Goal: Information Seeking & Learning: Learn about a topic

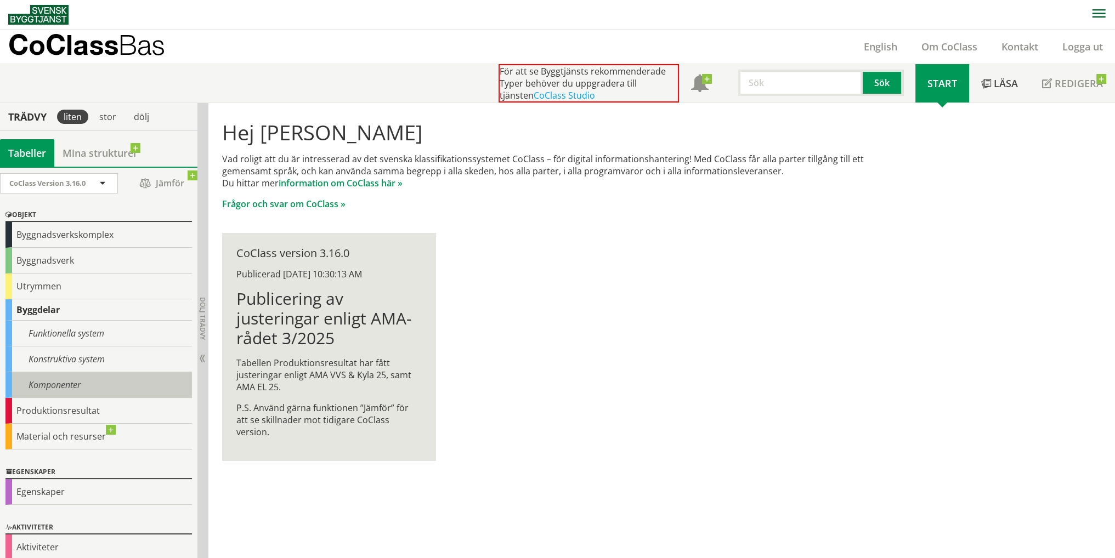
click at [87, 386] on div "Komponenter" at bounding box center [98, 385] width 186 height 26
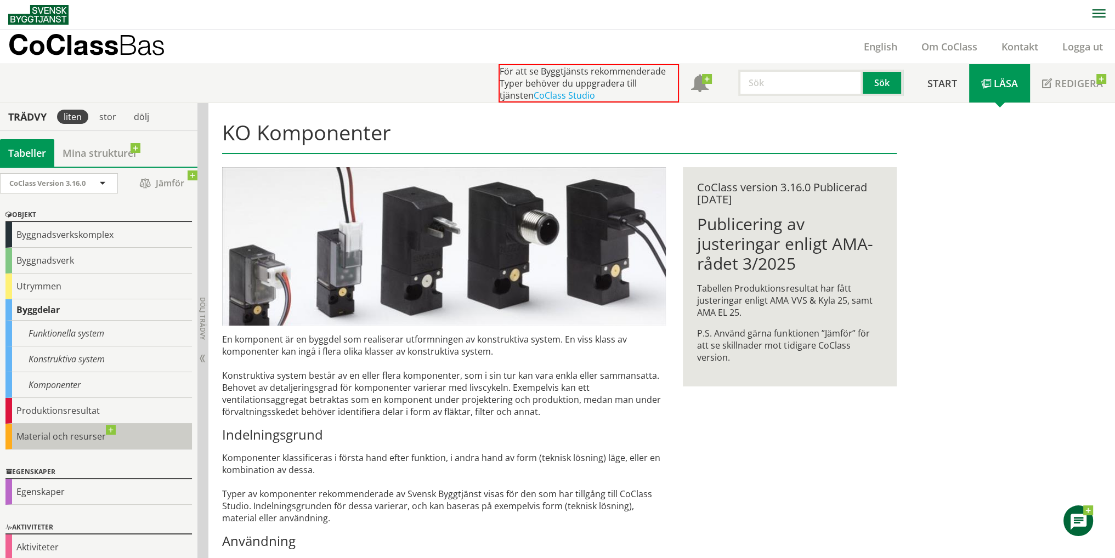
click at [74, 441] on div "Material och resurser" at bounding box center [98, 437] width 186 height 26
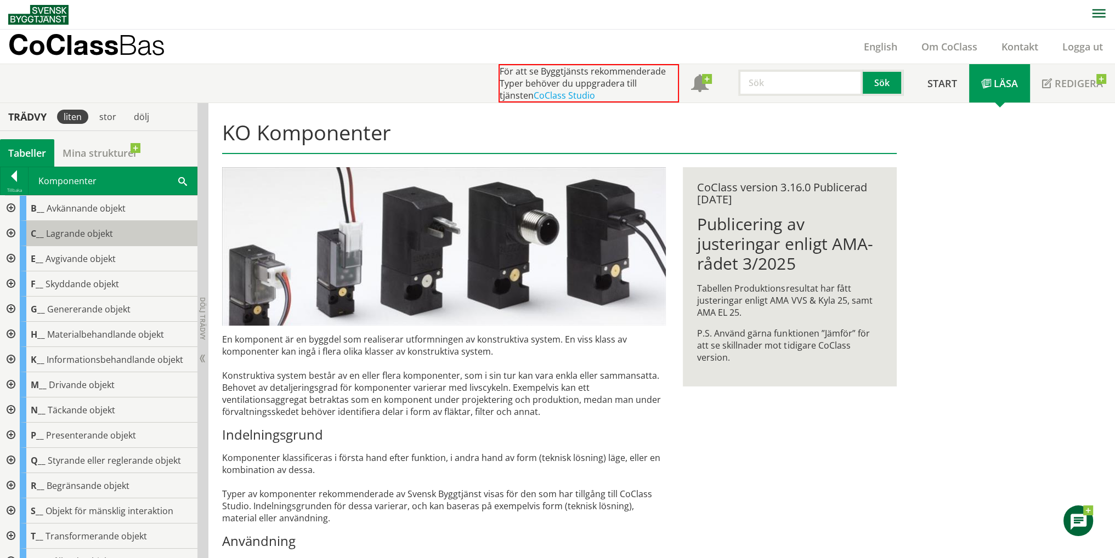
click at [103, 237] on span "Lagrande objekt" at bounding box center [79, 234] width 67 height 12
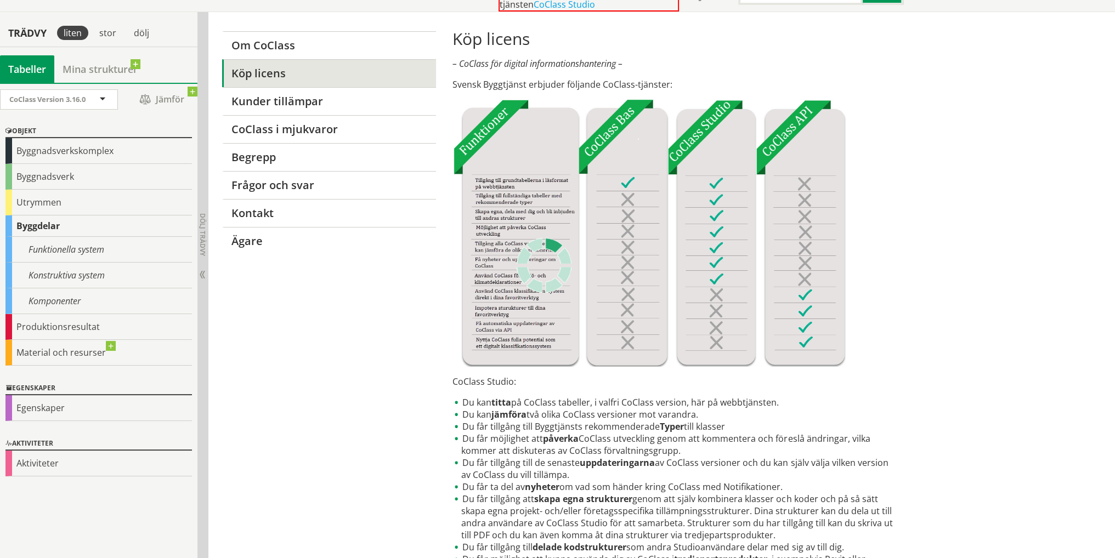
scroll to position [110, 0]
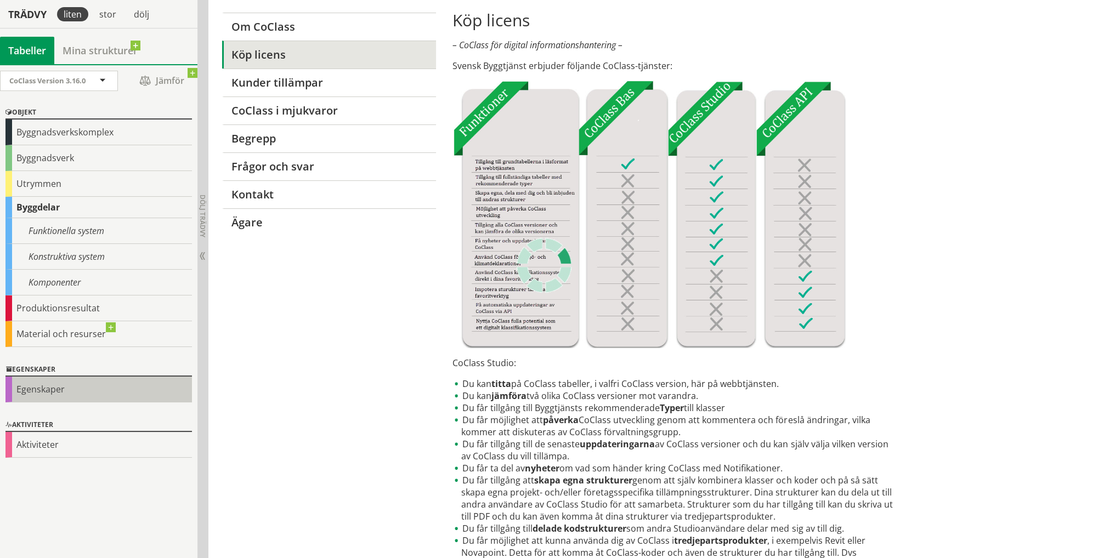
click at [72, 387] on div "Egenskaper" at bounding box center [98, 390] width 186 height 26
click at [45, 394] on div "Egenskaper" at bounding box center [98, 390] width 186 height 26
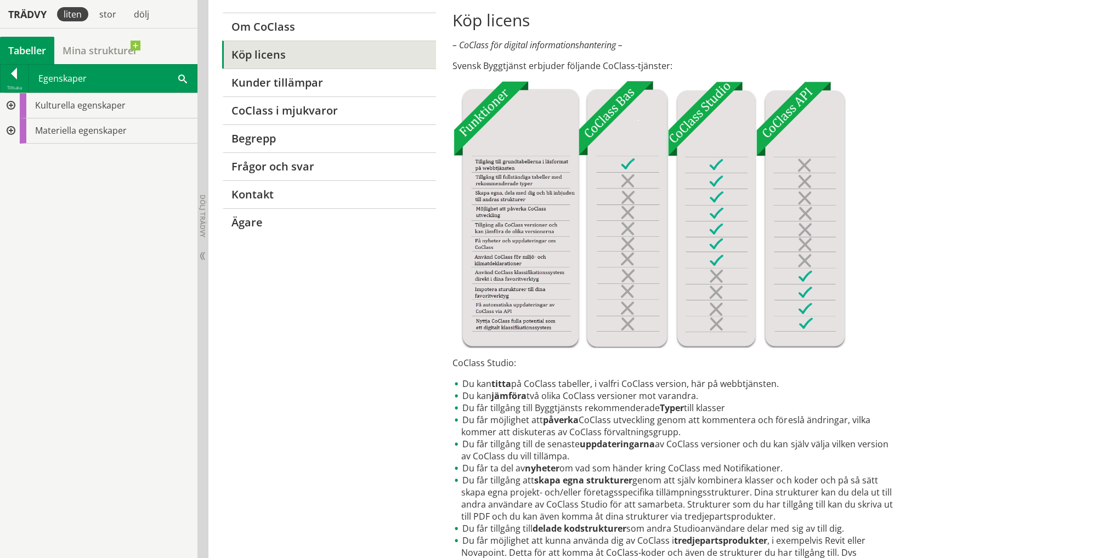
click at [53, 392] on div "Kulturella egenskaper Materiella egenskaper" at bounding box center [98, 326] width 197 height 466
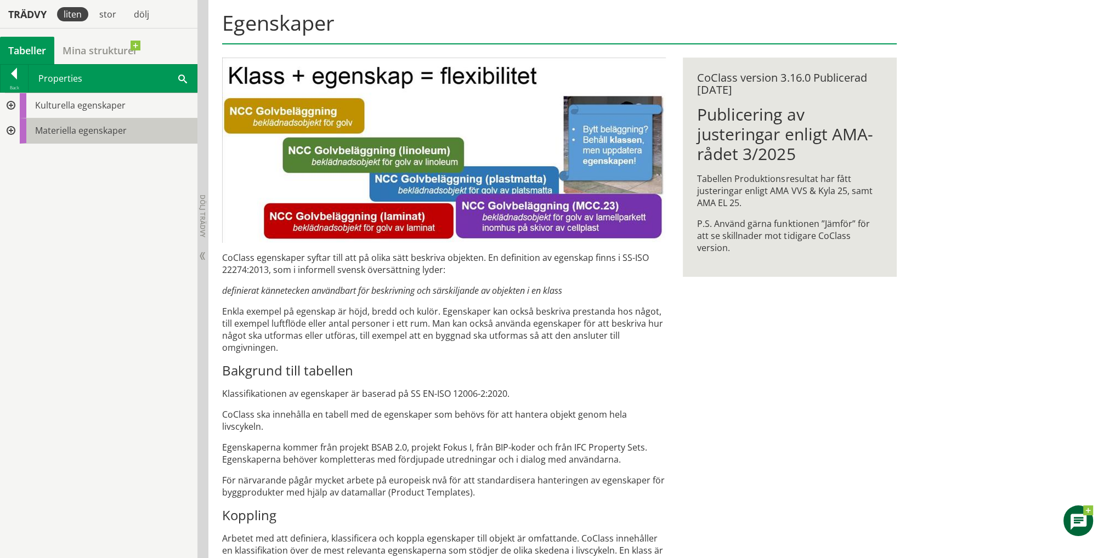
click at [88, 129] on span "Materiella egenskaper" at bounding box center [81, 130] width 92 height 12
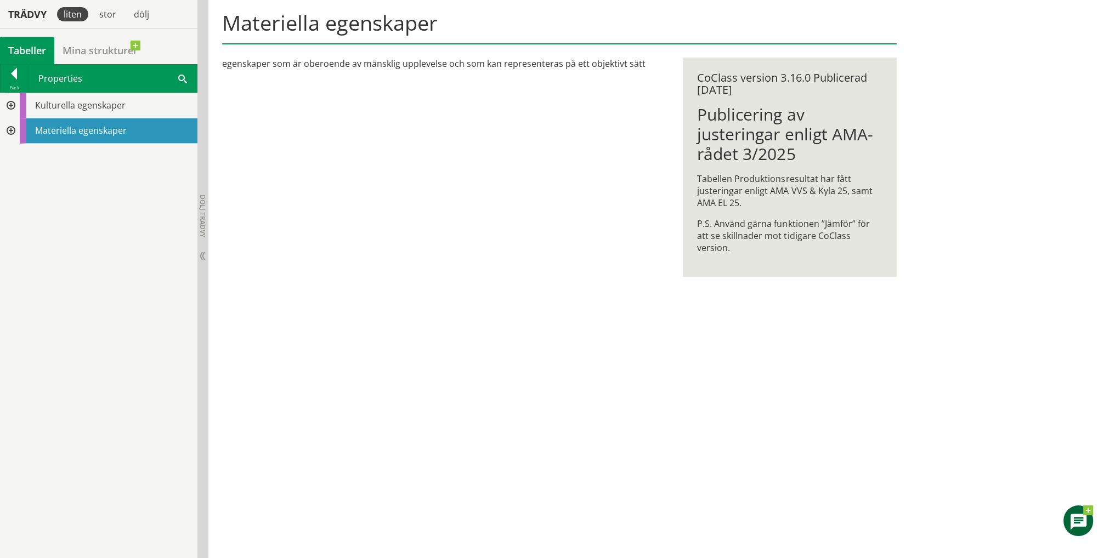
click at [8, 106] on div at bounding box center [10, 105] width 20 height 25
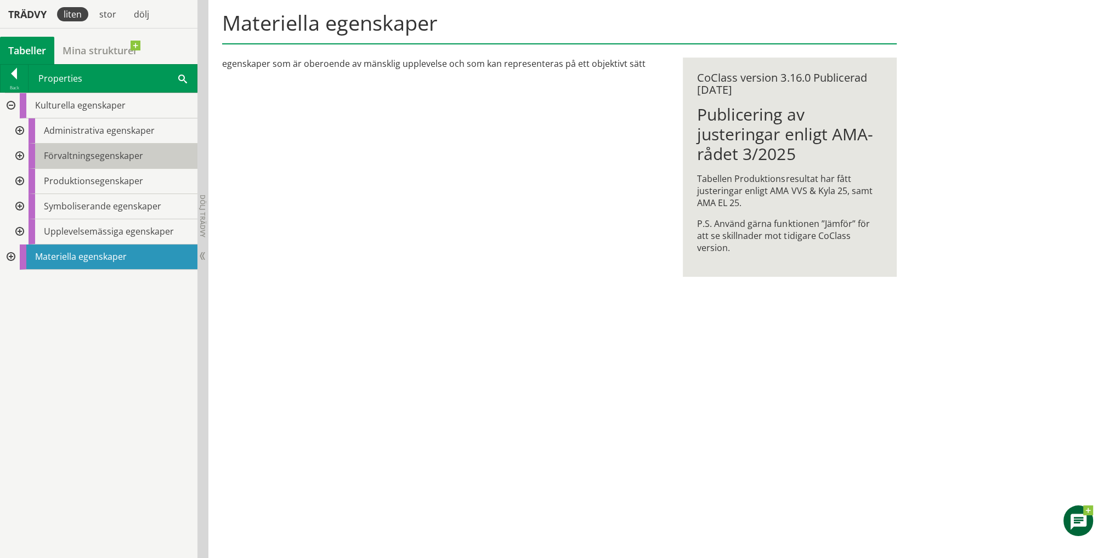
click at [89, 163] on div "Förvaltningsegenskaper" at bounding box center [113, 156] width 169 height 25
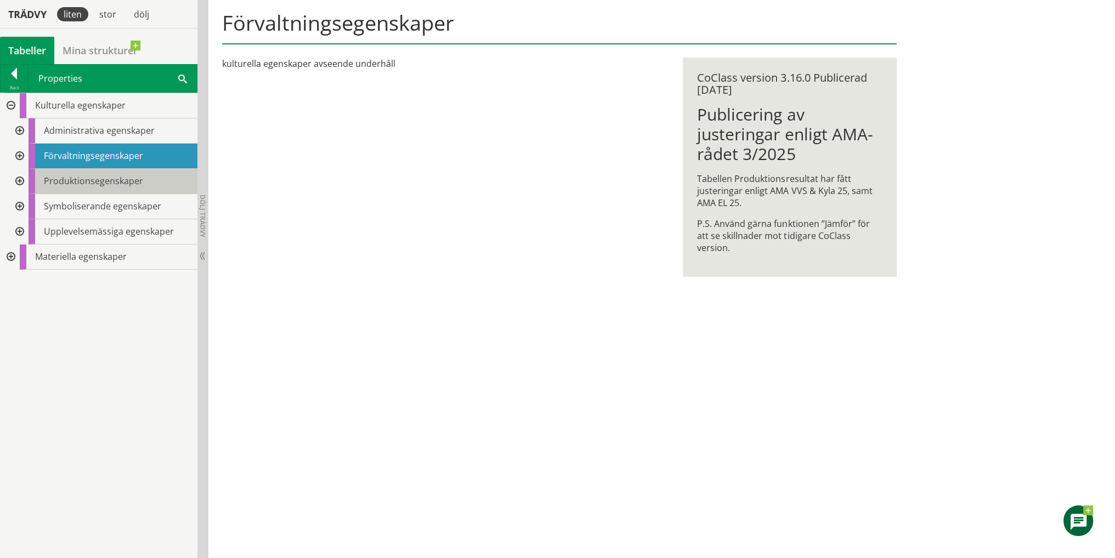
click at [85, 184] on span "Produktionsegenskaper" at bounding box center [93, 181] width 99 height 12
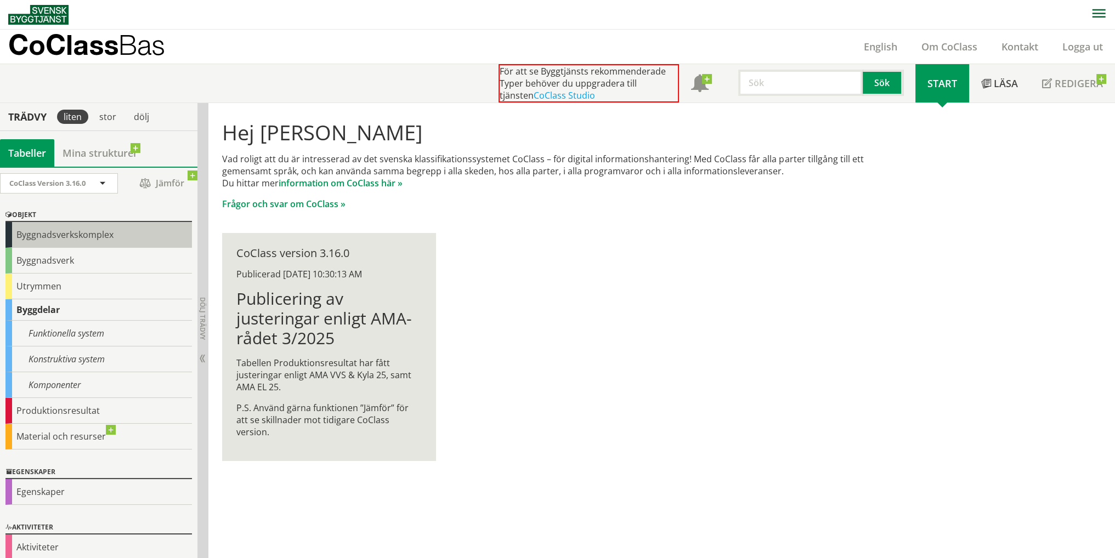
click at [63, 234] on div "Byggnadsverkskomplex" at bounding box center [98, 235] width 186 height 26
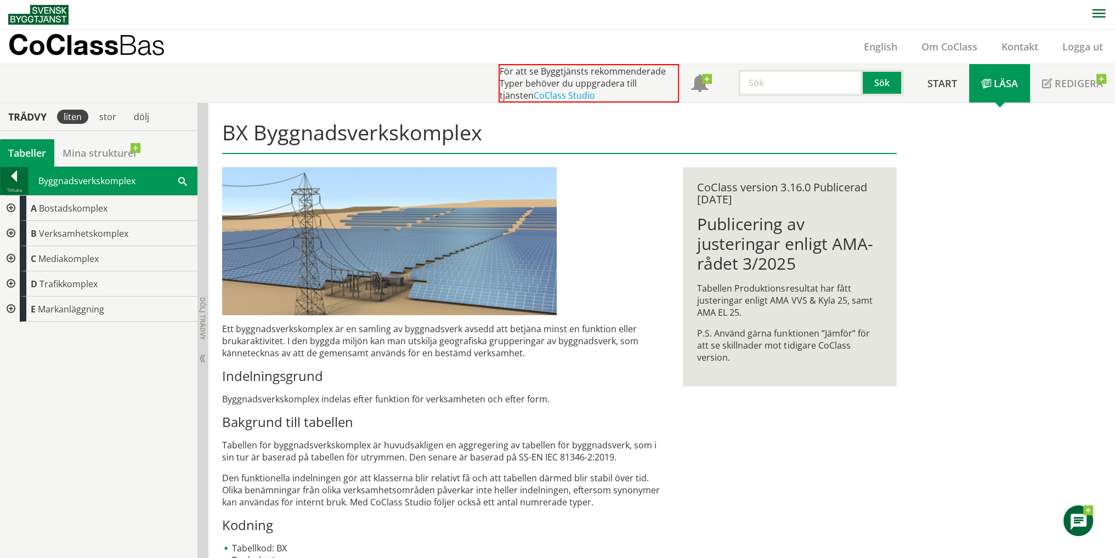
click at [13, 180] on div at bounding box center [14, 178] width 27 height 15
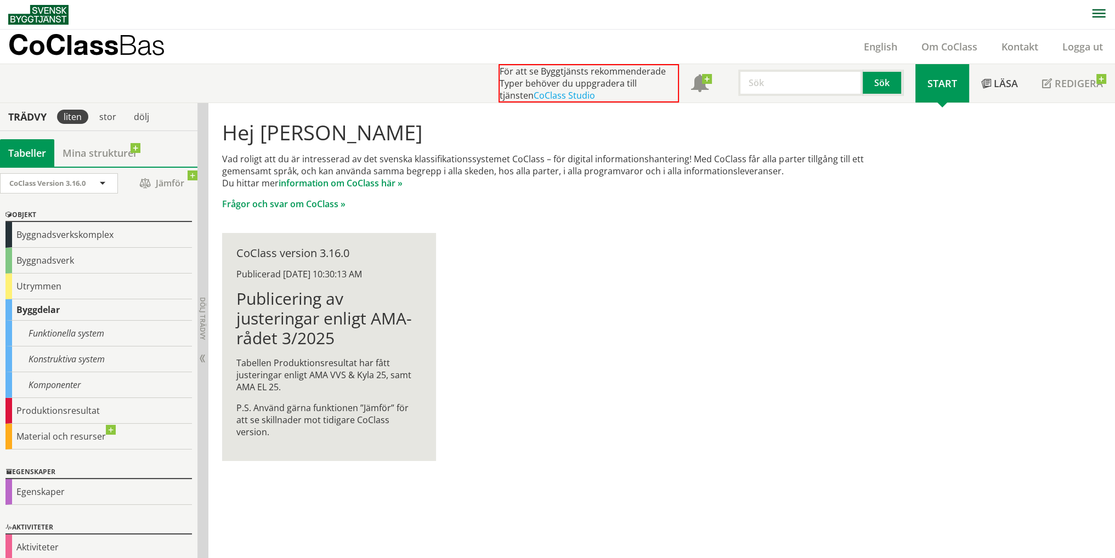
click at [50, 305] on div "Byggdelar" at bounding box center [98, 309] width 186 height 21
click at [65, 383] on div "Komponenter" at bounding box center [98, 385] width 186 height 26
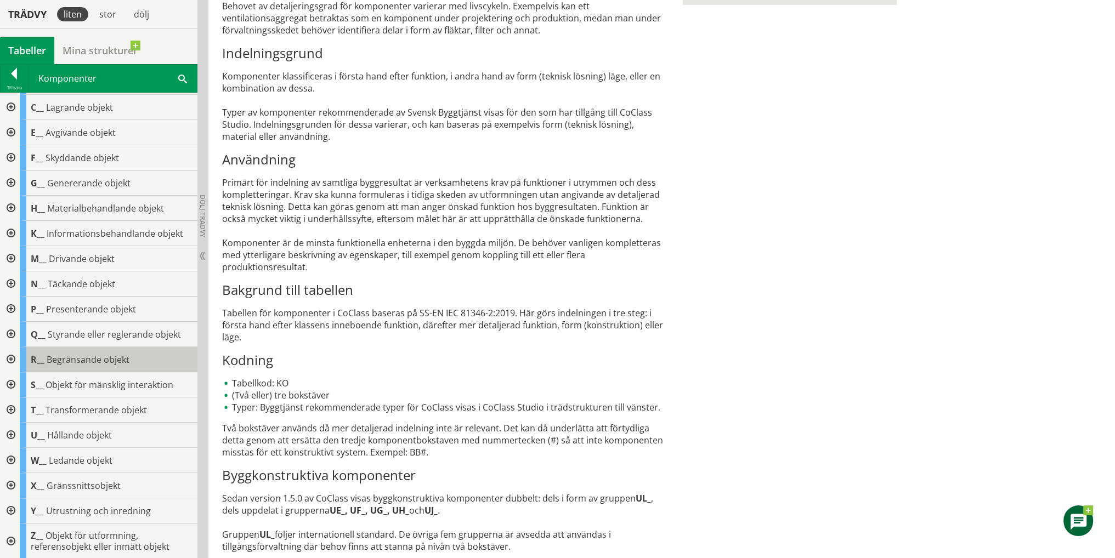
scroll to position [382, 0]
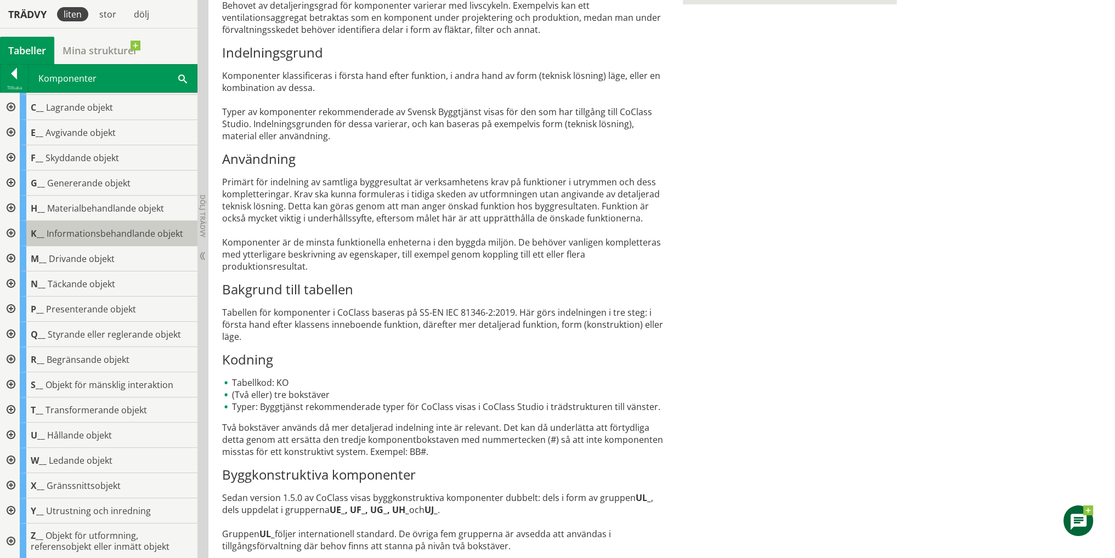
click at [91, 232] on span "Informationsbehandlande objekt" at bounding box center [115, 234] width 137 height 12
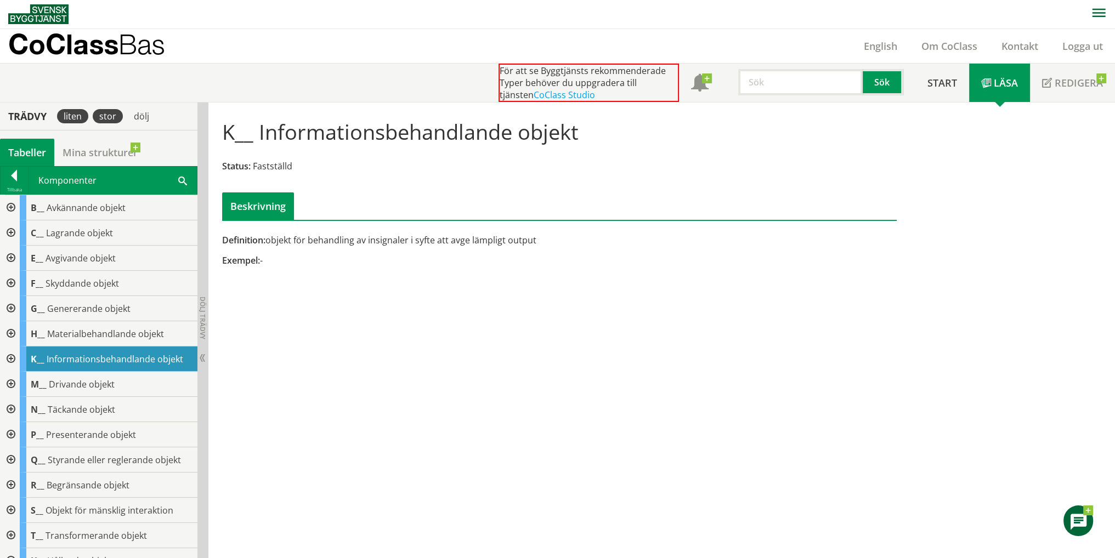
click at [112, 120] on div "stor" at bounding box center [108, 116] width 30 height 14
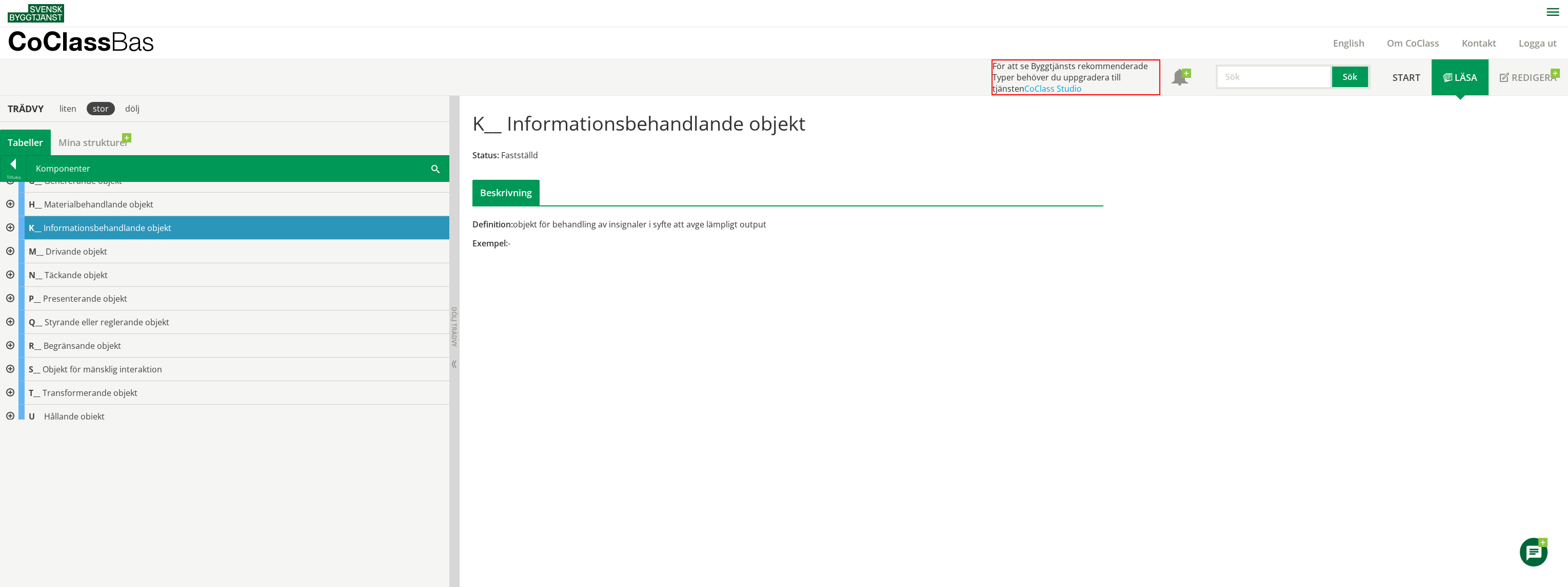
scroll to position [43, 0]
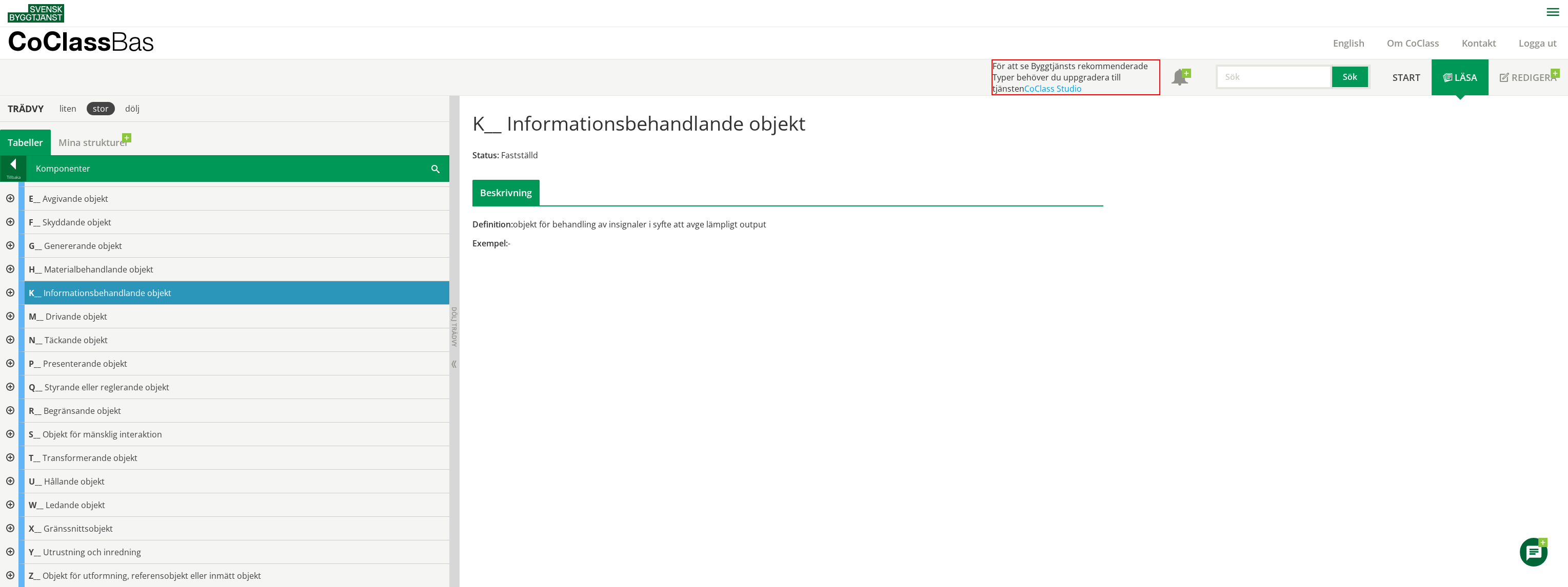
click at [12, 165] on div at bounding box center [13, 165] width 25 height 14
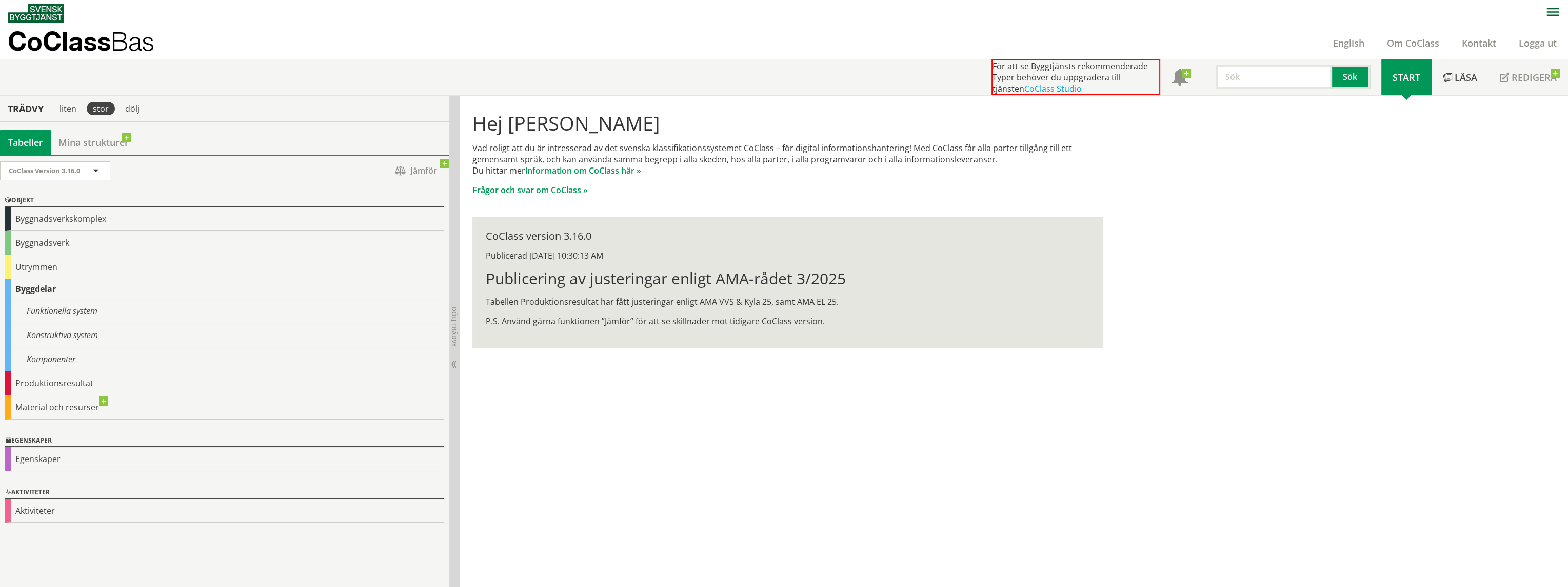
click at [515, 374] on div "Hej Arvid Wennberg Vad roligt att du är intresserad av det svenska klassifikati…" at bounding box center [1013, 342] width 1108 height 492
click at [629, 430] on div "Hej Arvid Wennberg Vad roligt att du är intresserad av det svenska klassifikati…" at bounding box center [1013, 342] width 1108 height 492
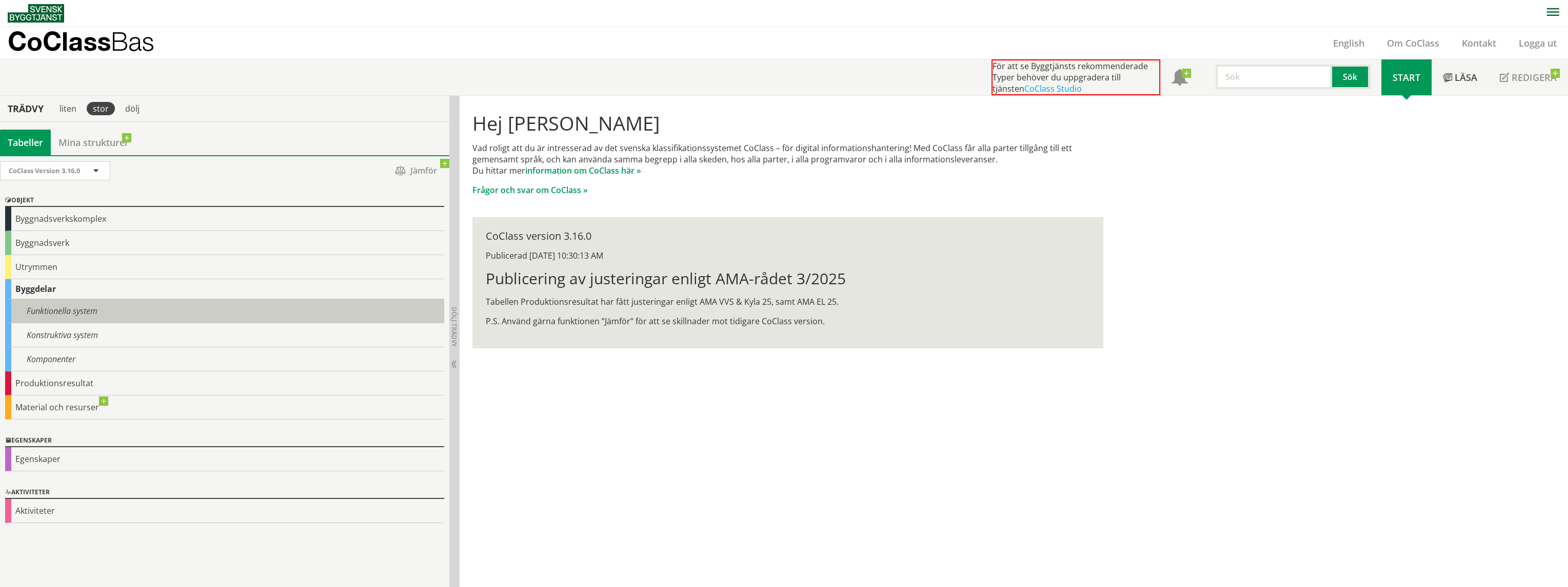
click at [75, 314] on div "Funktionella system" at bounding box center [223, 311] width 439 height 24
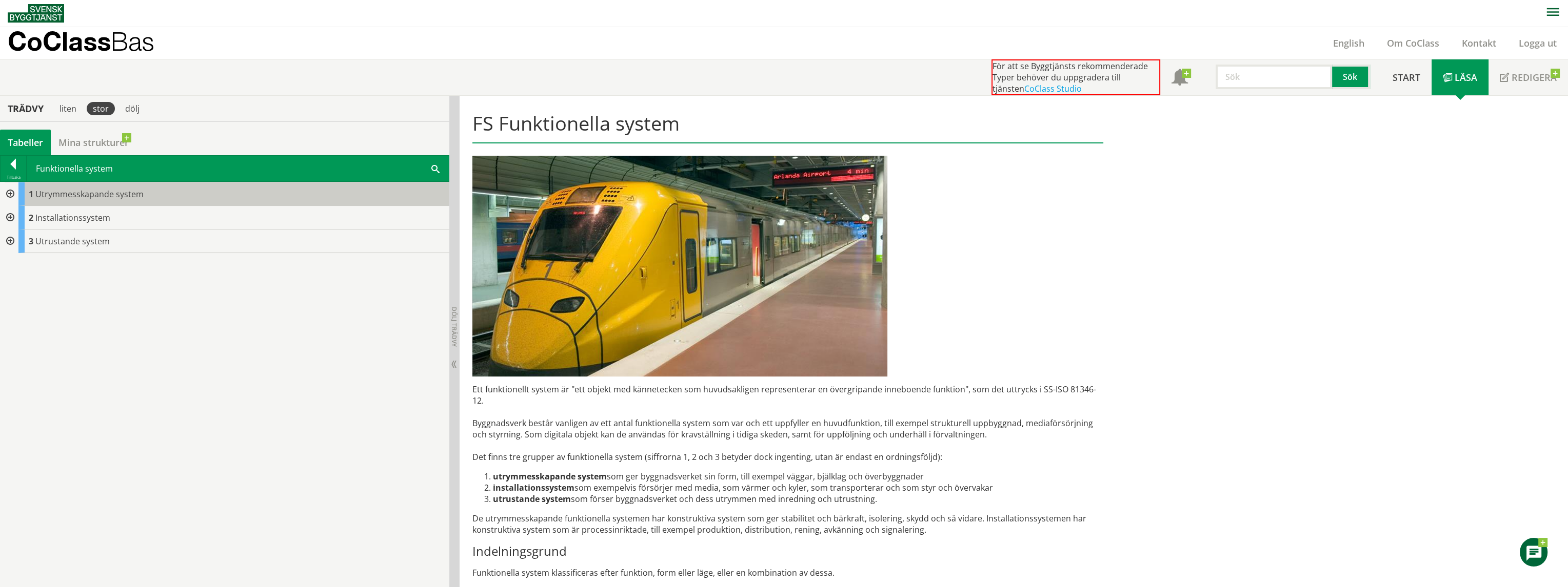
click at [108, 194] on span "Utrymmesskapande system" at bounding box center [90, 194] width 108 height 11
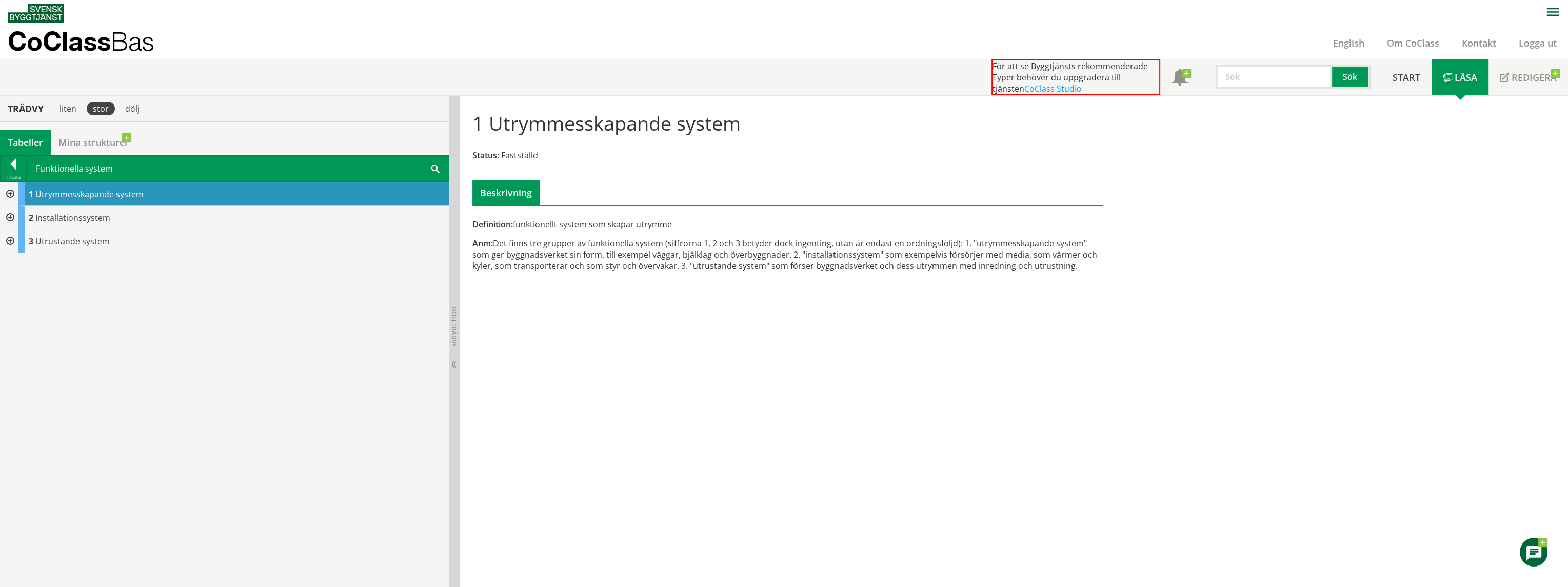
click at [9, 192] on div at bounding box center [9, 193] width 19 height 23
click at [16, 214] on div at bounding box center [18, 217] width 19 height 23
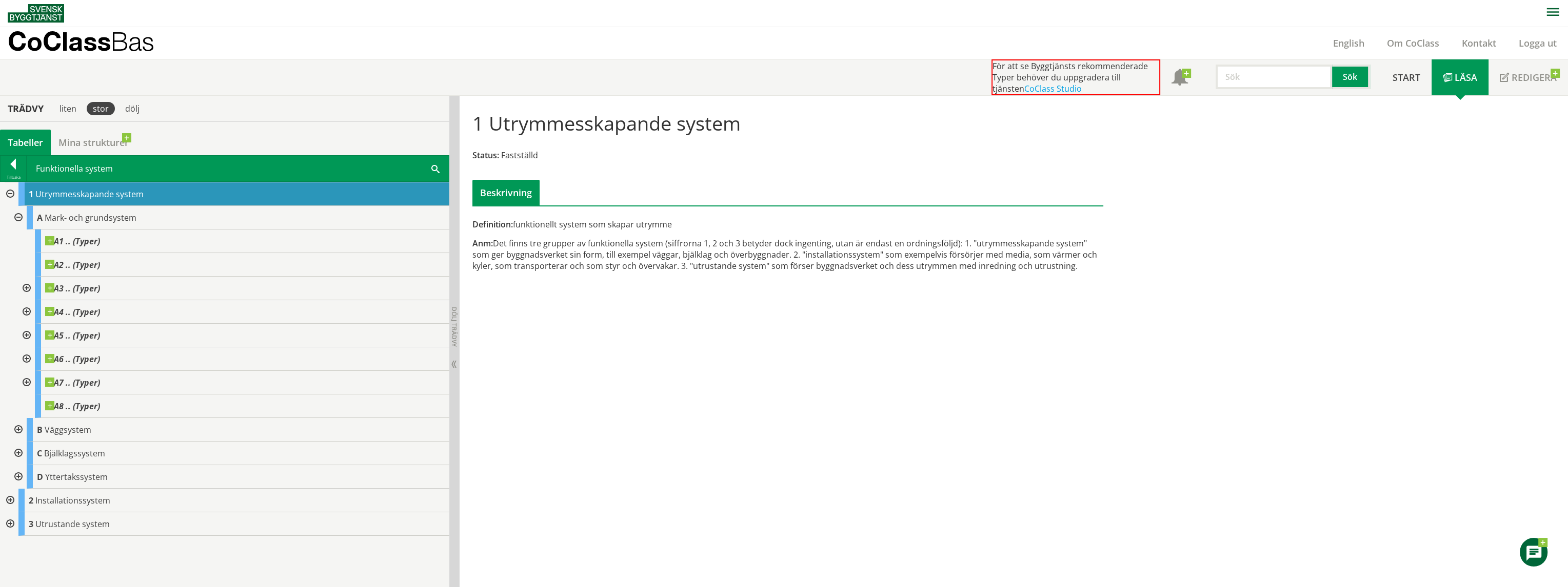
click at [17, 213] on div at bounding box center [18, 217] width 19 height 23
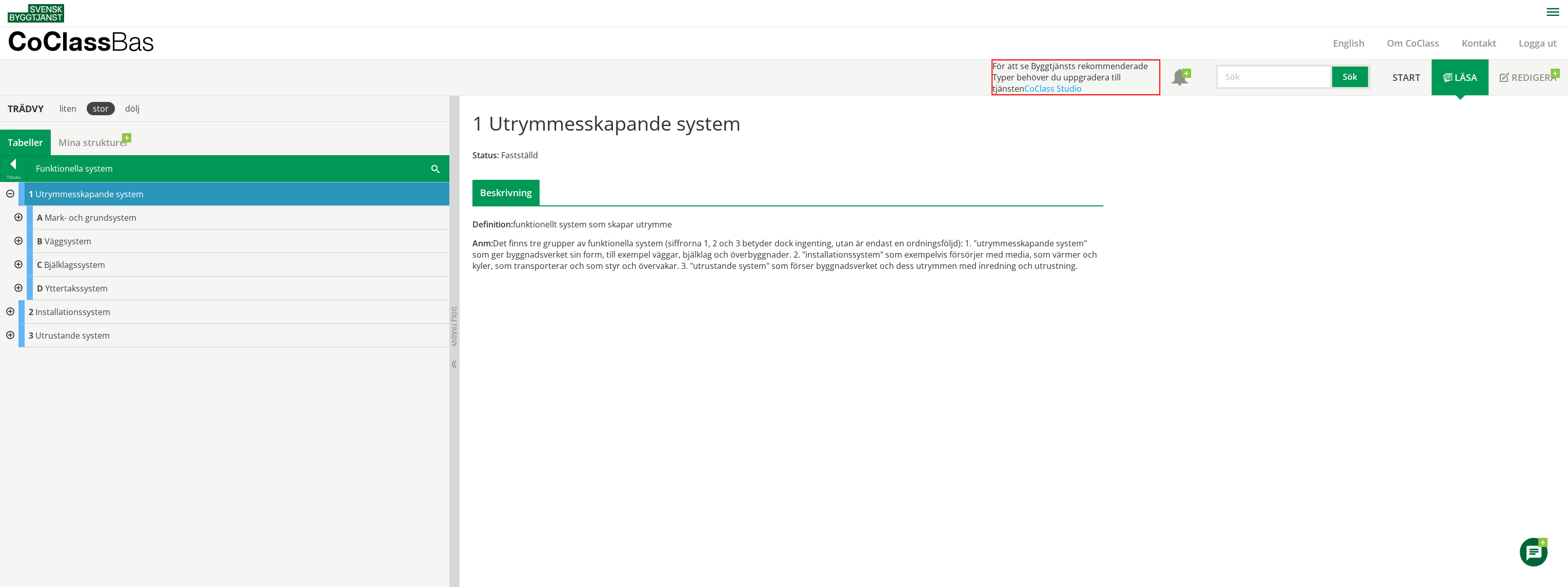
click at [15, 264] on div at bounding box center [18, 265] width 19 height 23
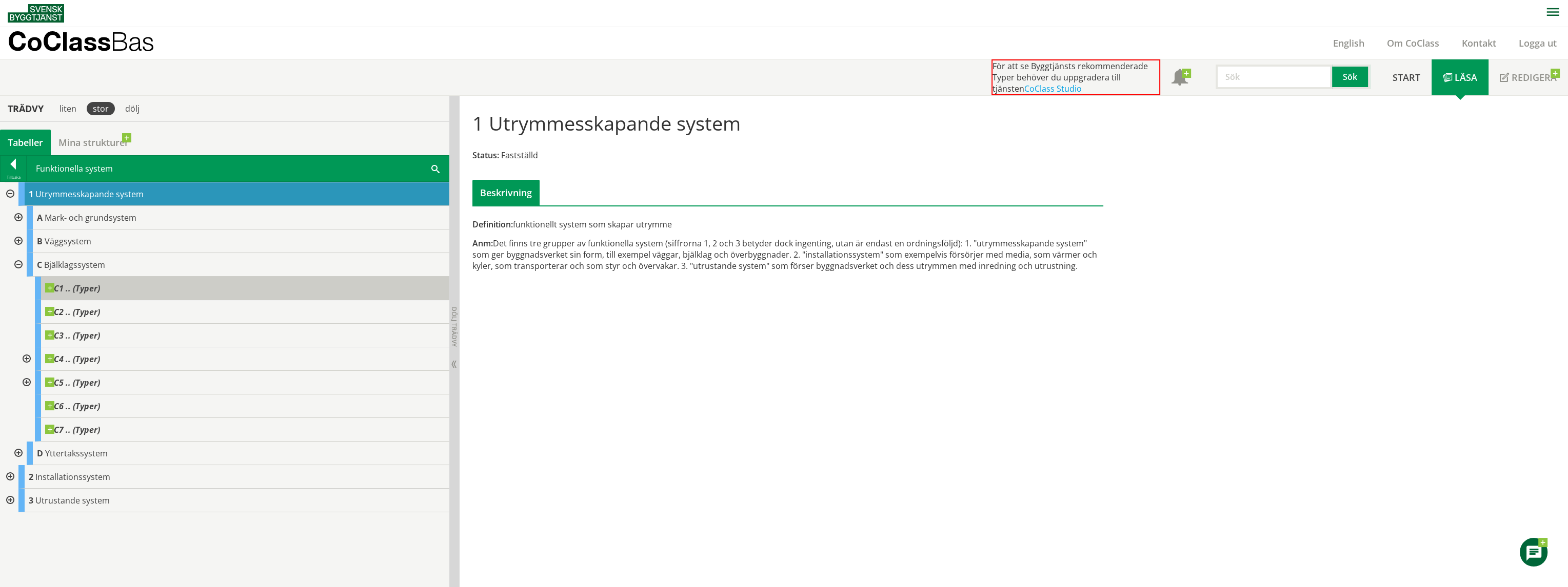
click at [100, 283] on span at bounding box center [100, 283] width 0 height 0
click at [629, 376] on div "1 Utrymmesskapande system Status: Fastställd Beskrivning Definition: funktionel…" at bounding box center [1013, 342] width 1108 height 492
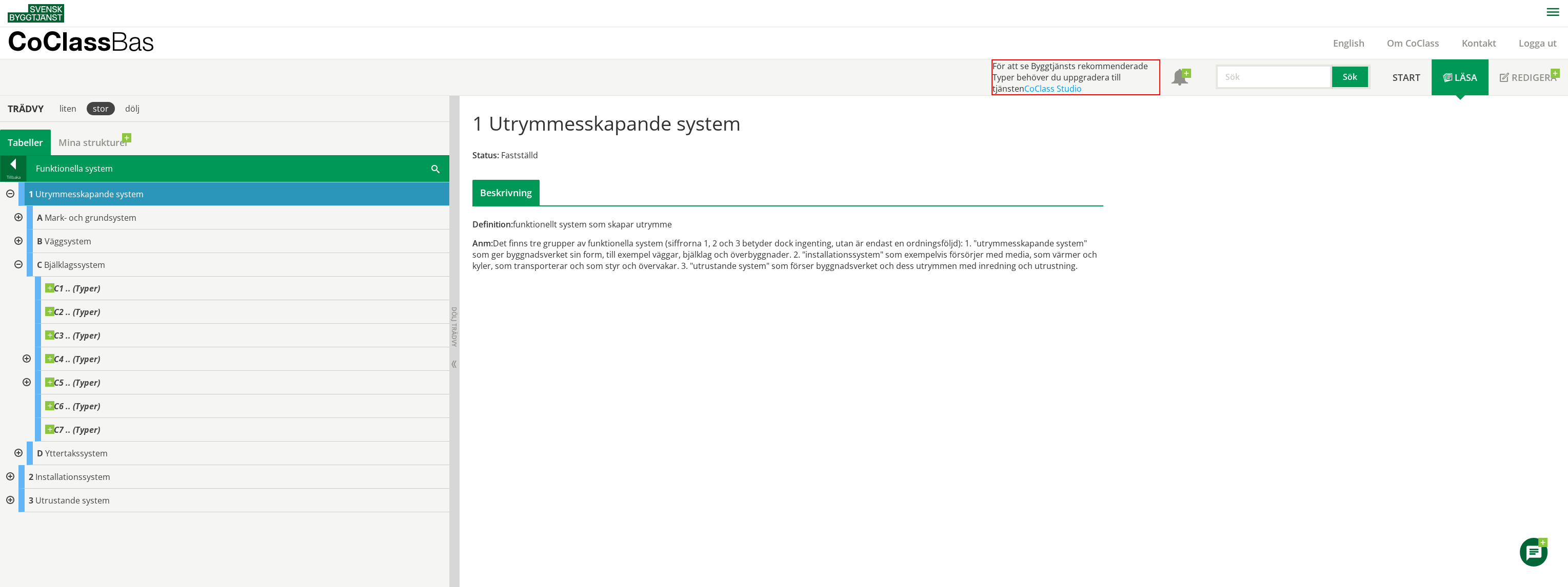
click at [13, 167] on div at bounding box center [13, 165] width 25 height 14
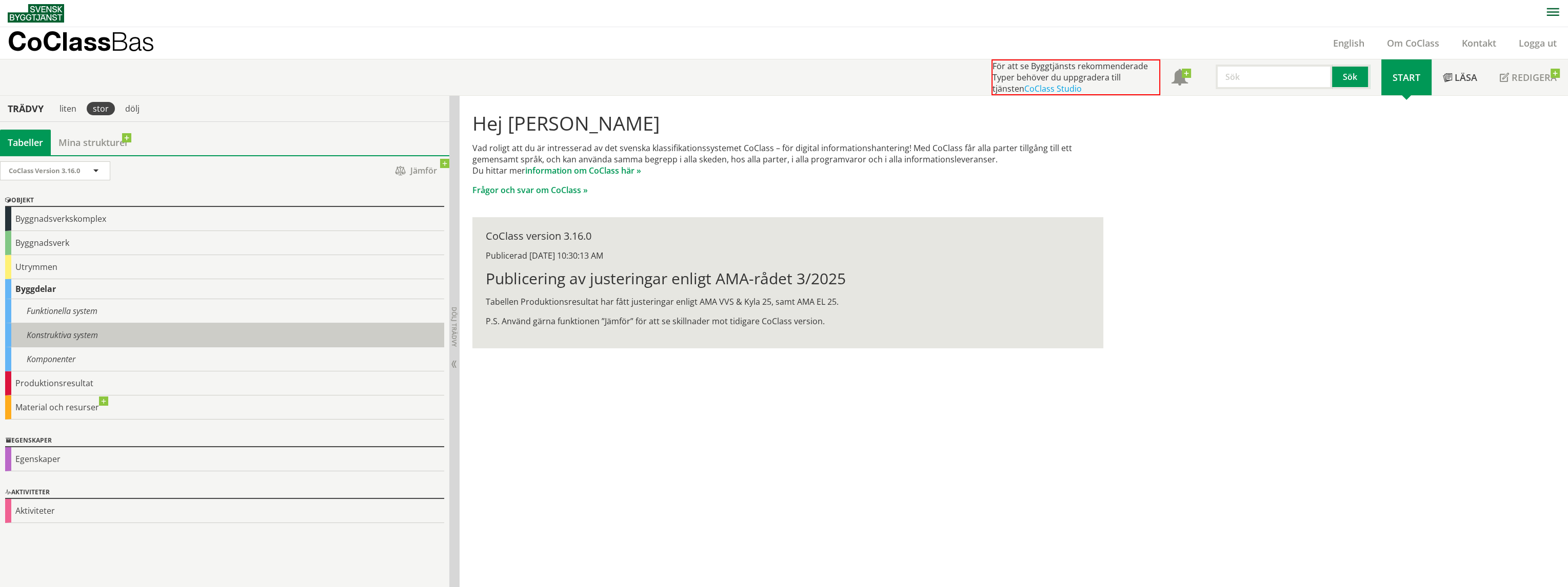
click at [80, 336] on div "Konstruktiva system" at bounding box center [223, 336] width 439 height 24
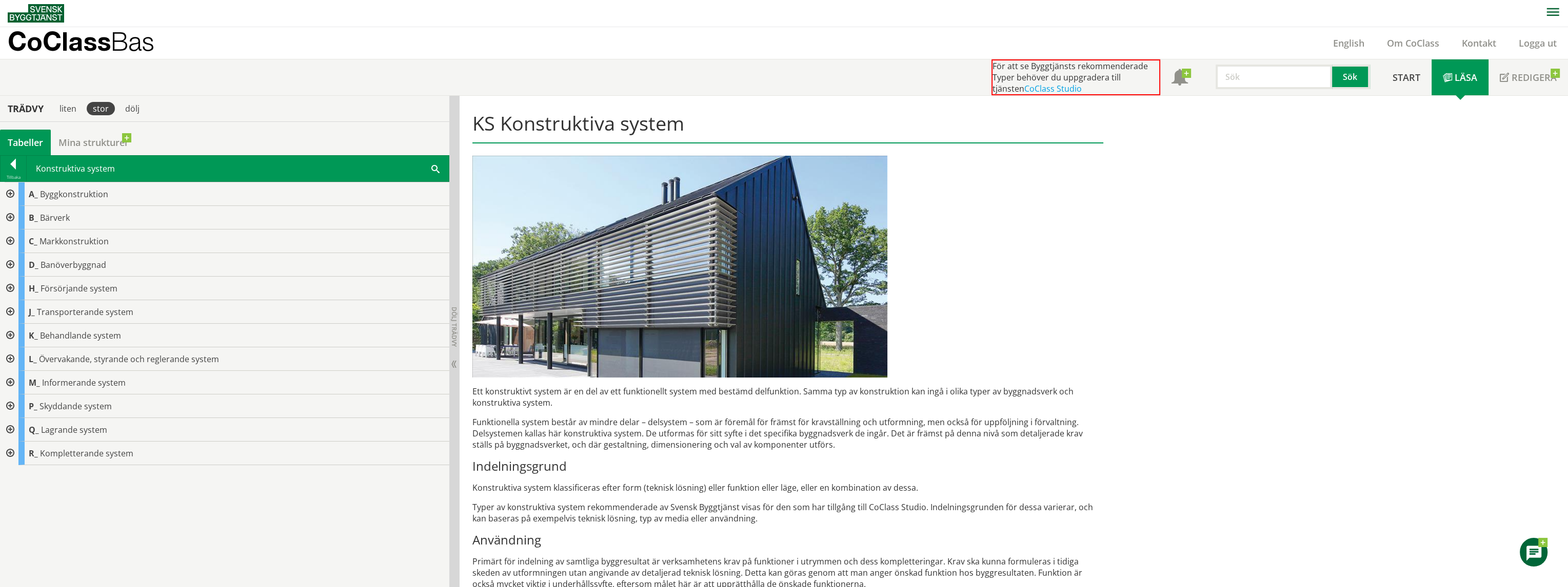
click at [11, 192] on div at bounding box center [9, 193] width 19 height 23
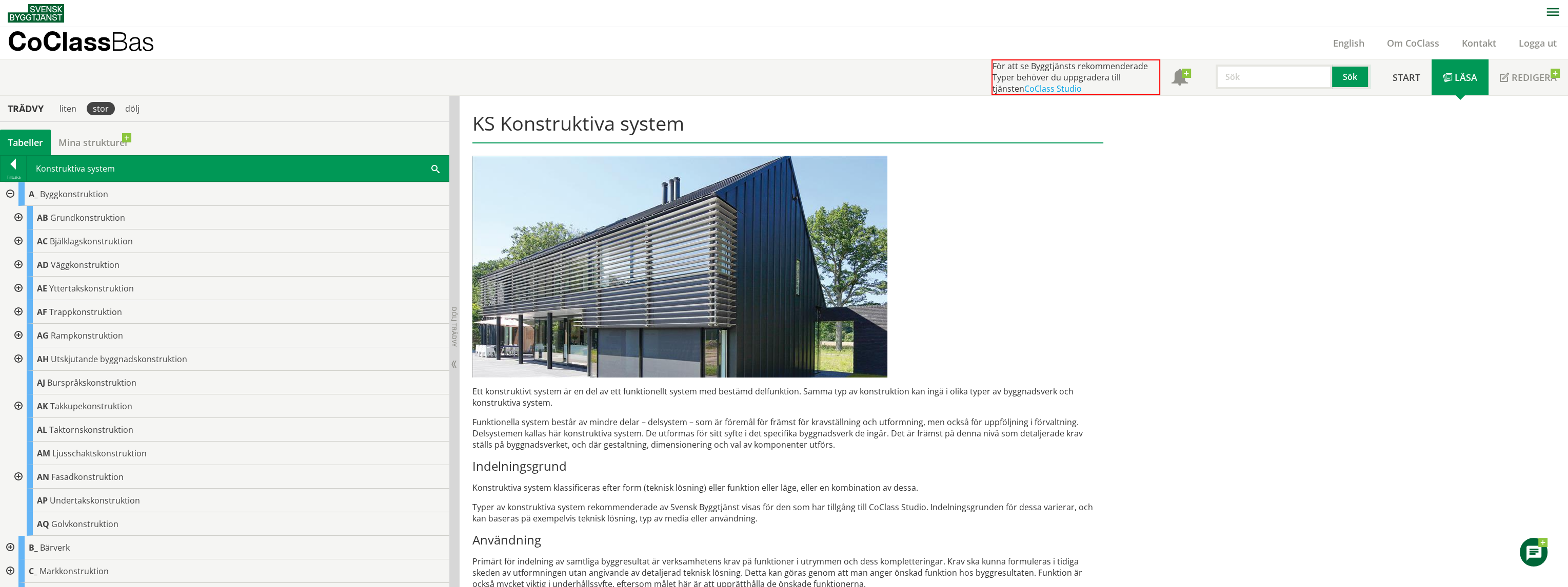
click at [17, 218] on div at bounding box center [18, 217] width 19 height 23
click at [19, 355] on div at bounding box center [18, 359] width 19 height 23
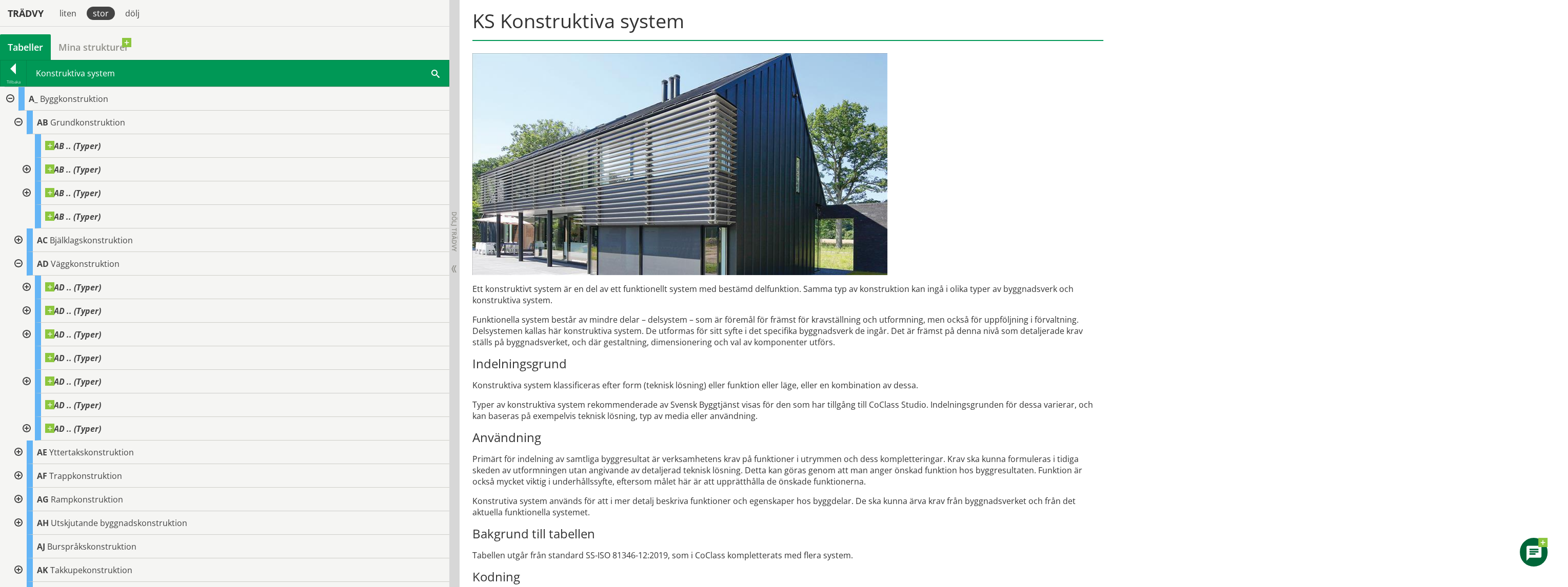
click at [16, 123] on div at bounding box center [18, 122] width 19 height 23
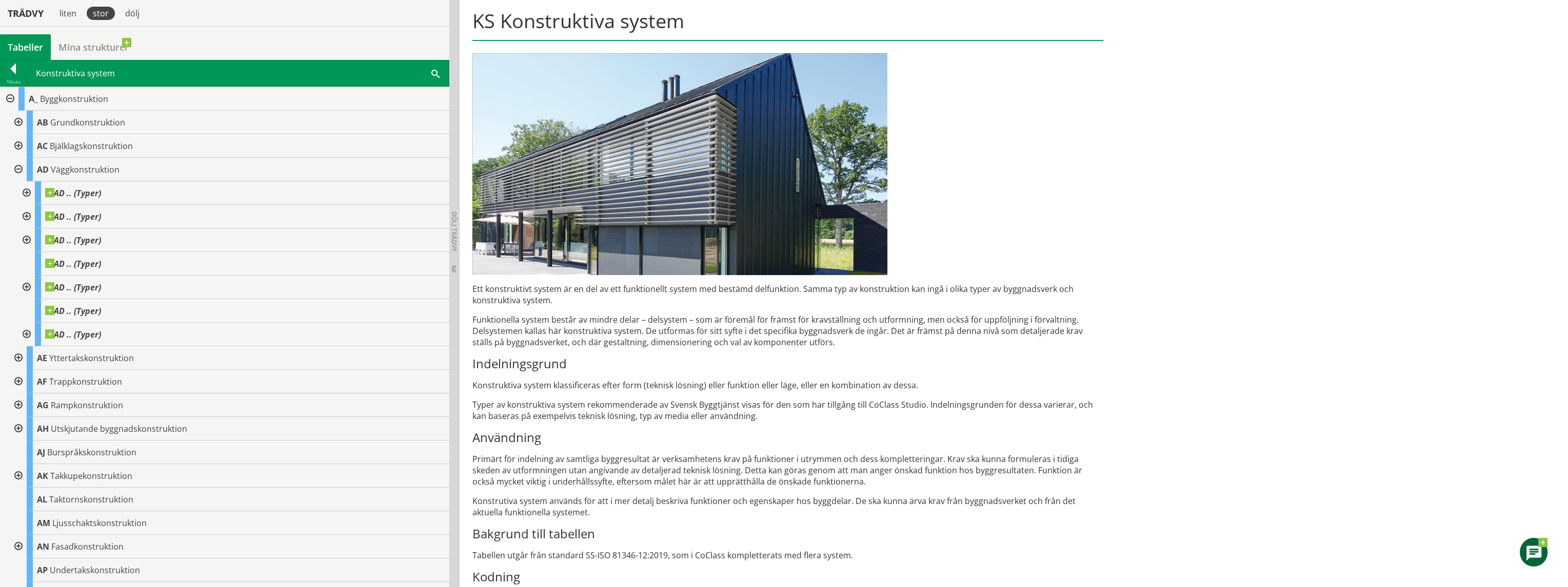
click at [21, 166] on div at bounding box center [18, 169] width 19 height 23
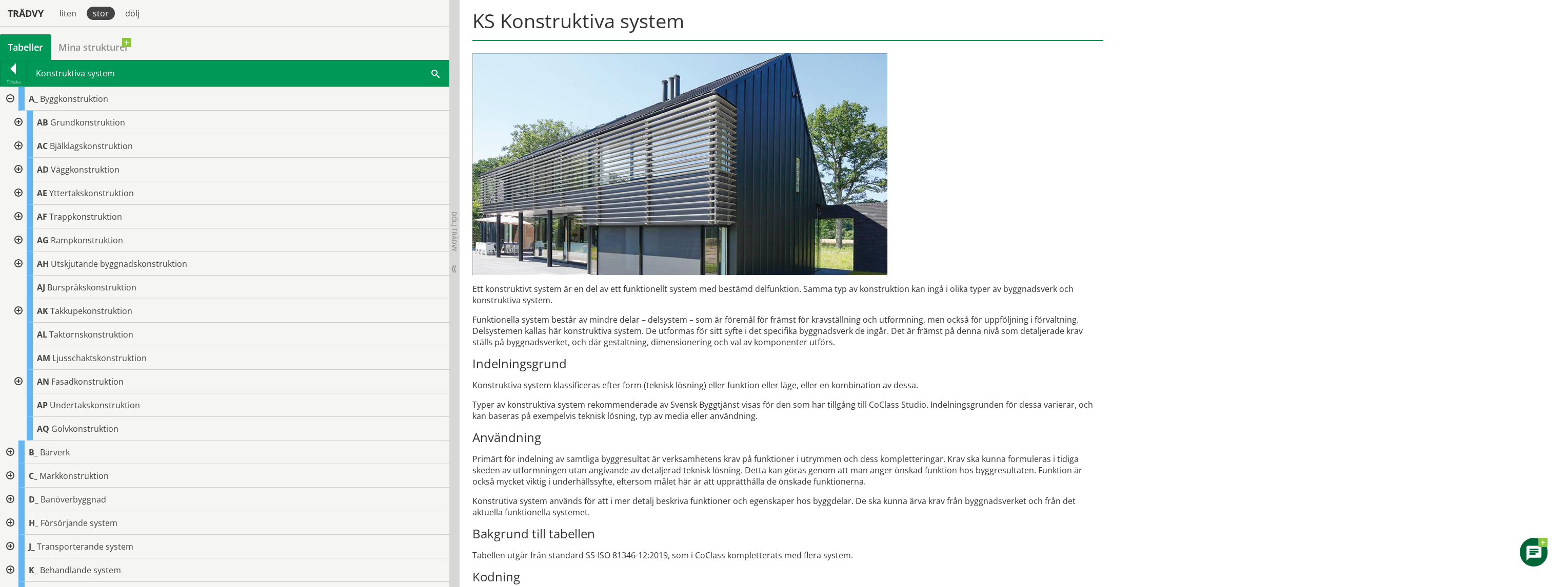
click at [9, 95] on div at bounding box center [9, 98] width 19 height 23
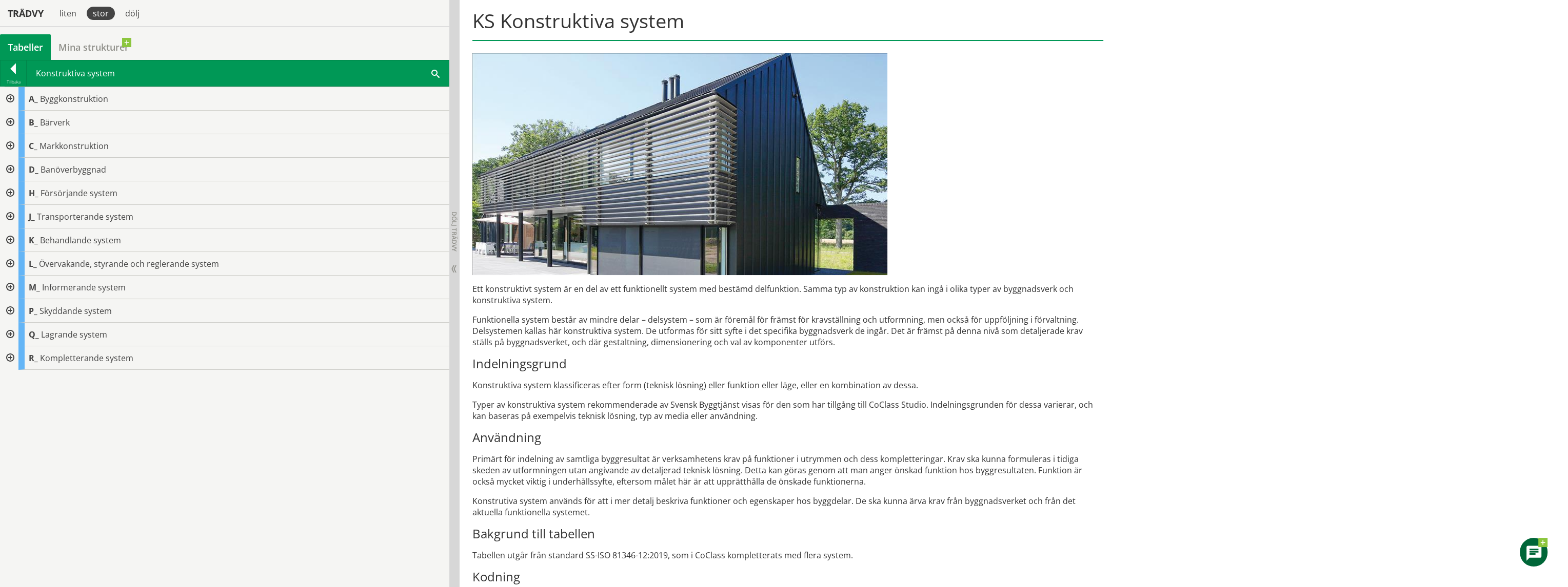
click at [250, 427] on div "A_ Byggkonstruktion AB Grundkonstruktion AB .. (Typer) AB .. (Typer) AB .. (Typ…" at bounding box center [224, 337] width 449 height 501
click at [1042, 176] on div "Ett konstruktivt system är en del av ett funktionellt system med bestämd delfun…" at bounding box center [787, 344] width 646 height 581
click at [983, 125] on div "Ett konstruktivt system är en del av ett funktionellt system med bestämd delfun…" at bounding box center [787, 344] width 646 height 581
